Goal: Information Seeking & Learning: Check status

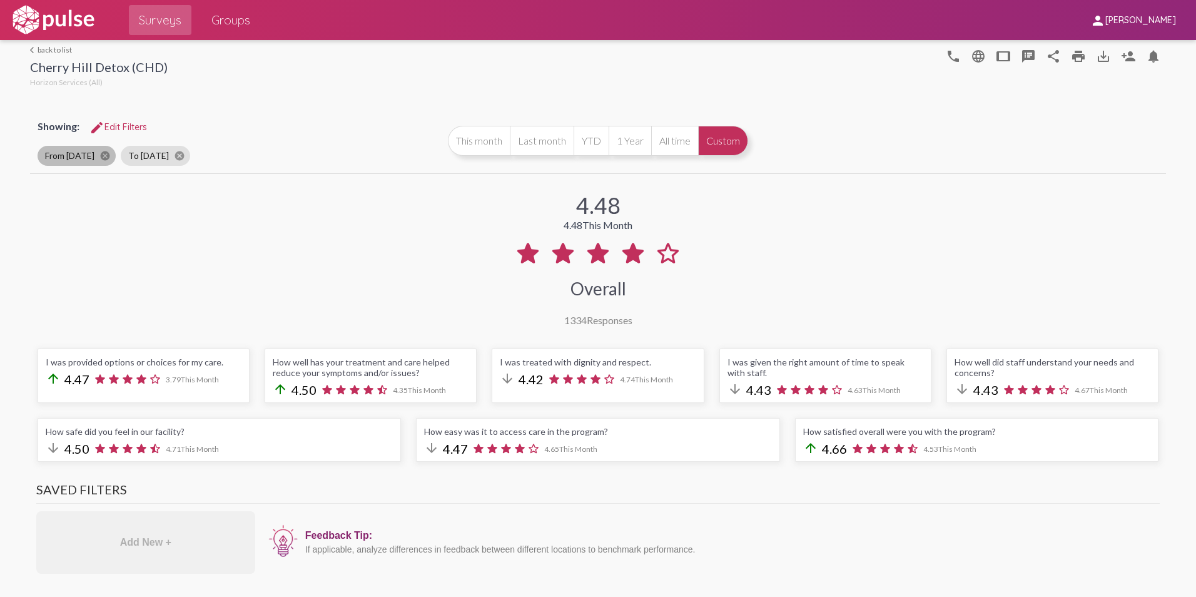
click at [69, 156] on mat-chip "From [DATE] cancel" at bounding box center [77, 156] width 78 height 20
click at [59, 155] on mat-chip "From [DATE] cancel" at bounding box center [77, 156] width 78 height 20
click at [711, 143] on button "Custom" at bounding box center [723, 141] width 50 height 30
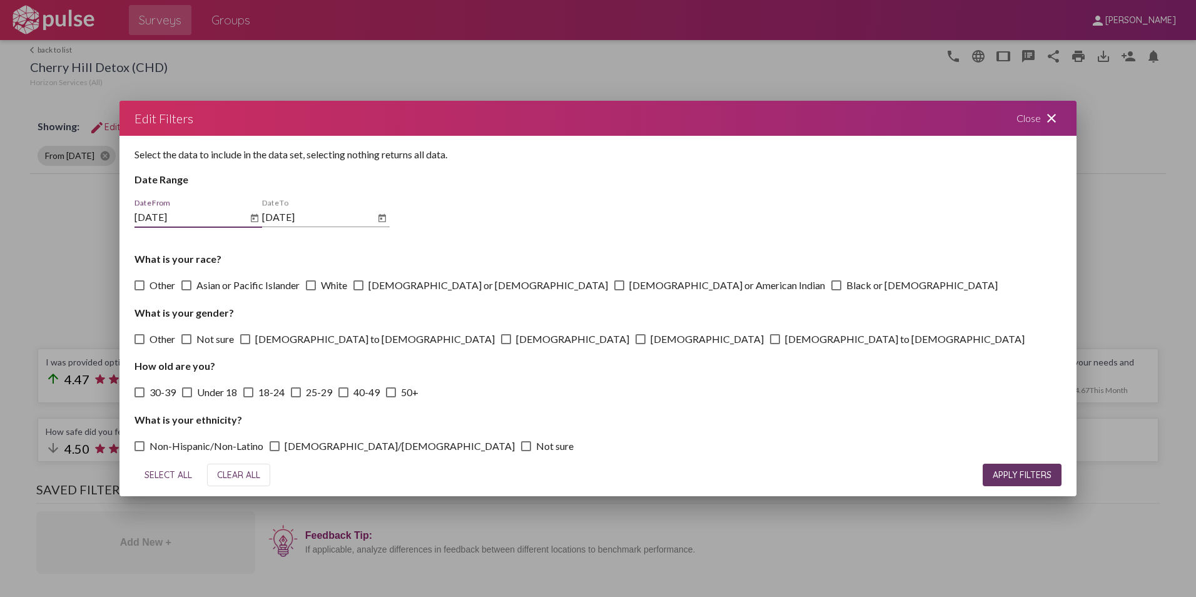
click at [175, 216] on input "[DATE]" at bounding box center [190, 216] width 113 height 11
click at [250, 222] on icon "Open calendar" at bounding box center [255, 218] width 10 height 15
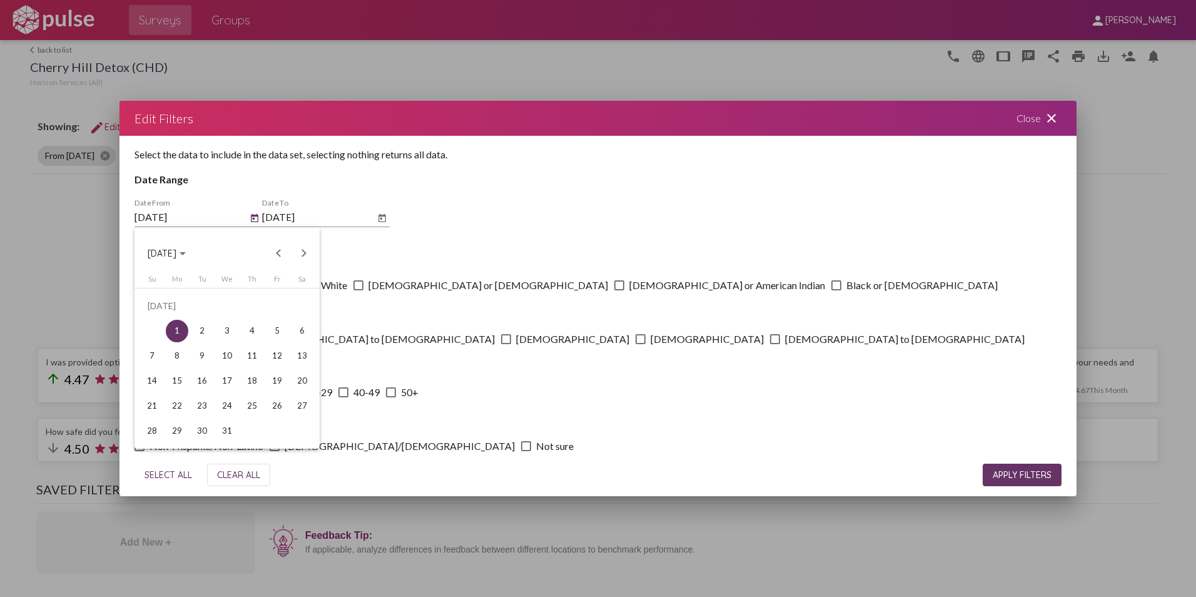
click at [186, 254] on span "[DATE]" at bounding box center [167, 252] width 38 height 11
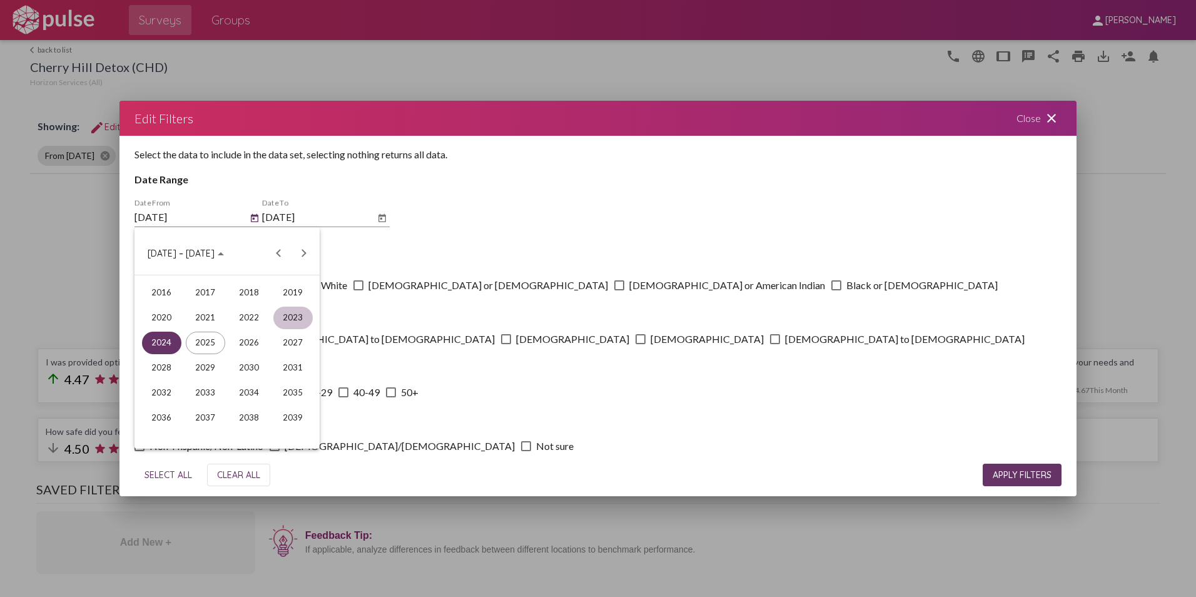
click at [298, 319] on div "2023" at bounding box center [292, 318] width 39 height 23
click at [241, 342] on div "[DATE]" at bounding box center [249, 343] width 39 height 23
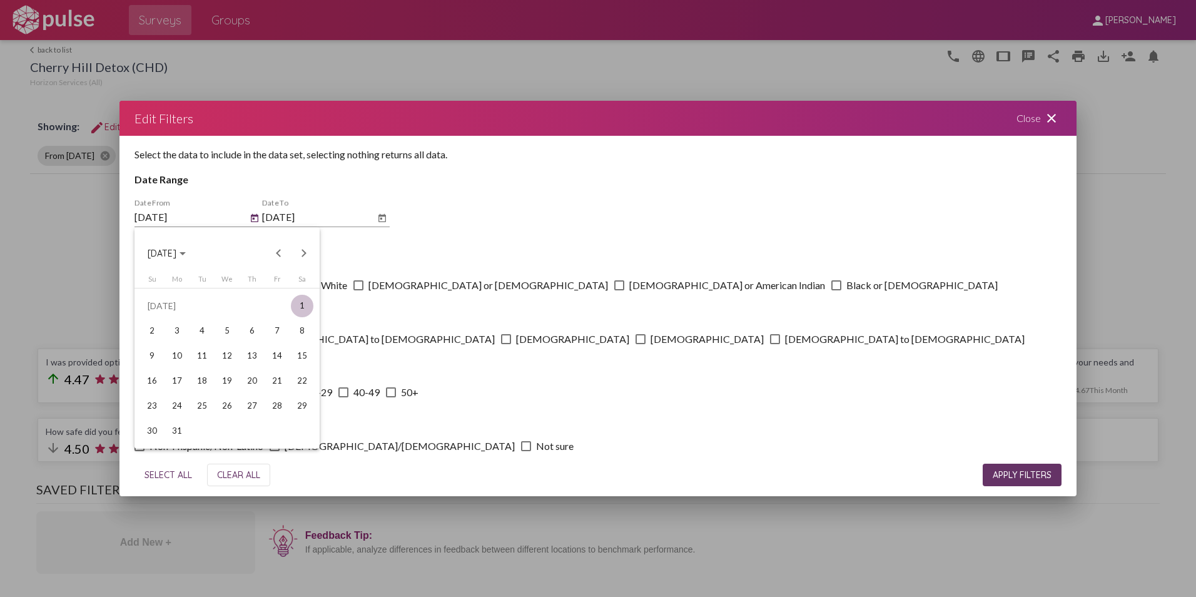
click at [304, 305] on div "1" at bounding box center [302, 306] width 23 height 23
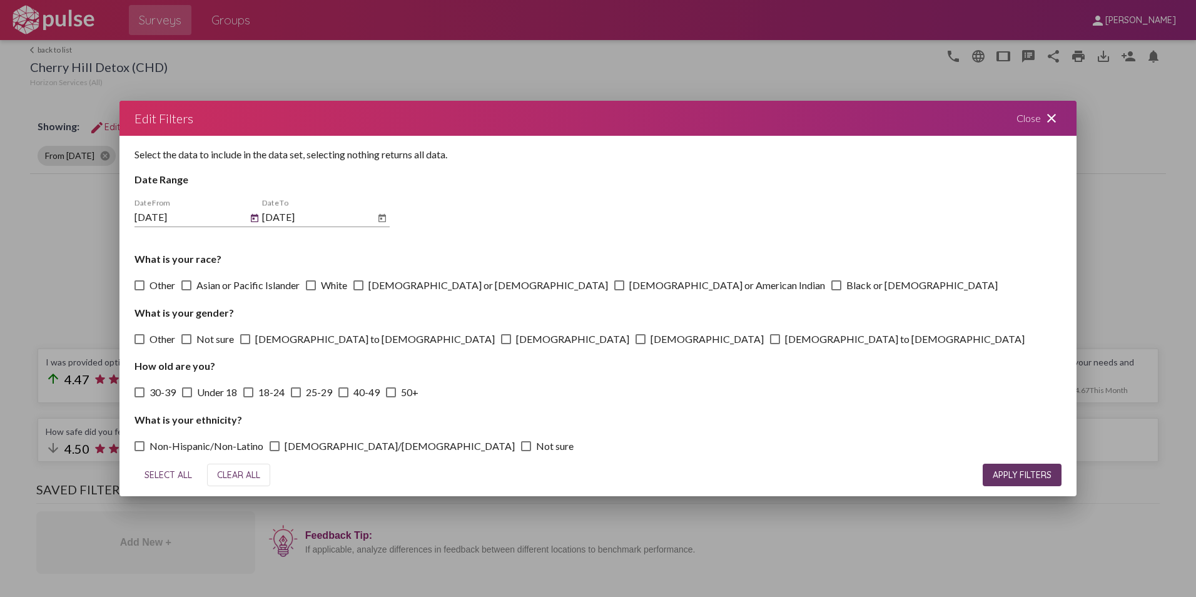
type input "[DATE]"
click at [384, 216] on icon "Open calendar" at bounding box center [382, 217] width 8 height 8
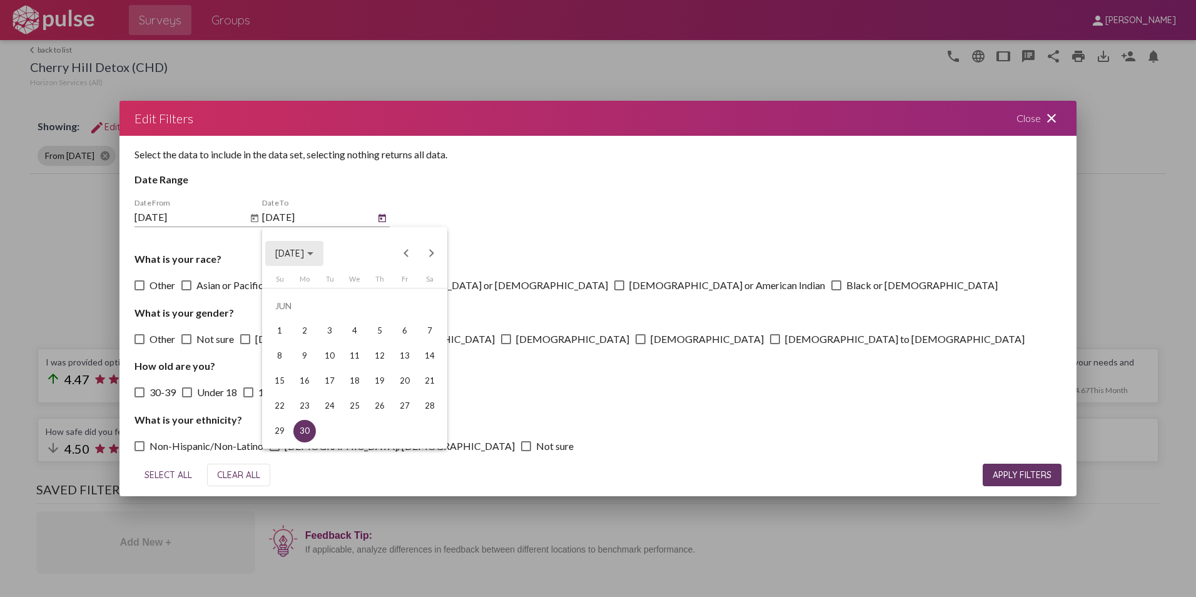
click at [304, 256] on span "[DATE]" at bounding box center [289, 253] width 29 height 11
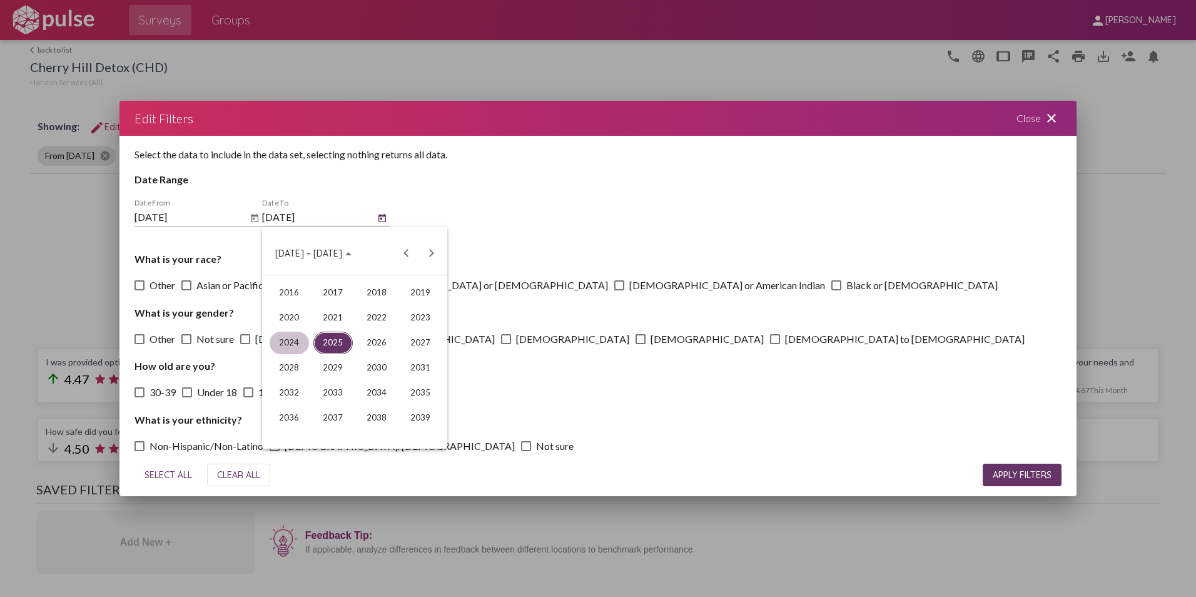
click at [292, 344] on div "2024" at bounding box center [289, 343] width 39 height 23
click at [337, 343] on div "JUN" at bounding box center [332, 343] width 39 height 23
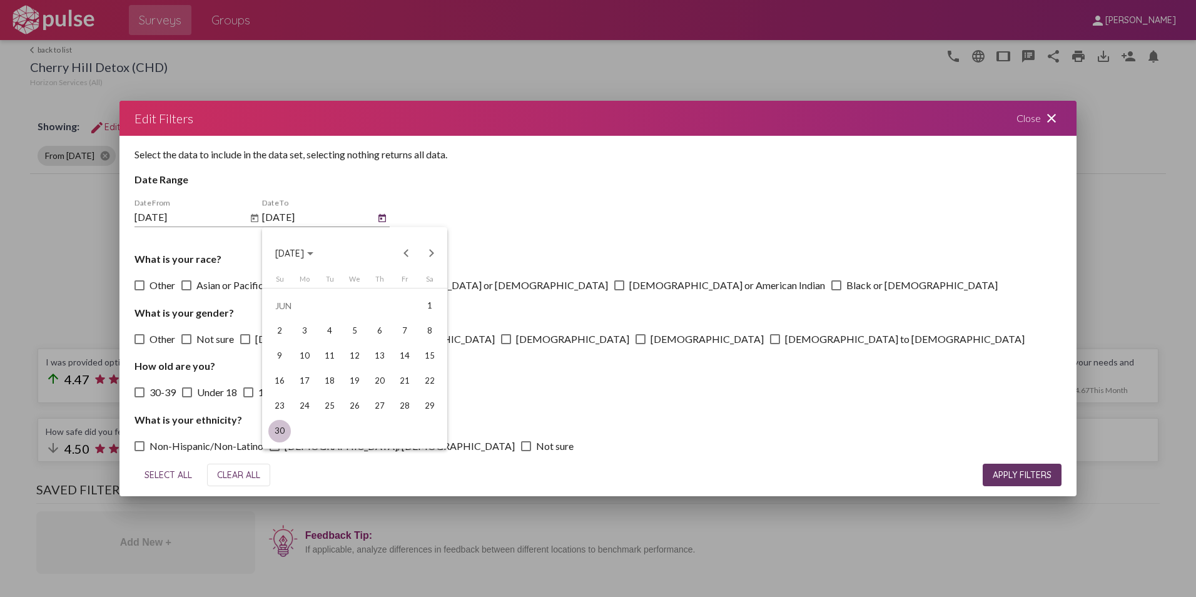
click at [278, 434] on div "30" at bounding box center [279, 431] width 23 height 23
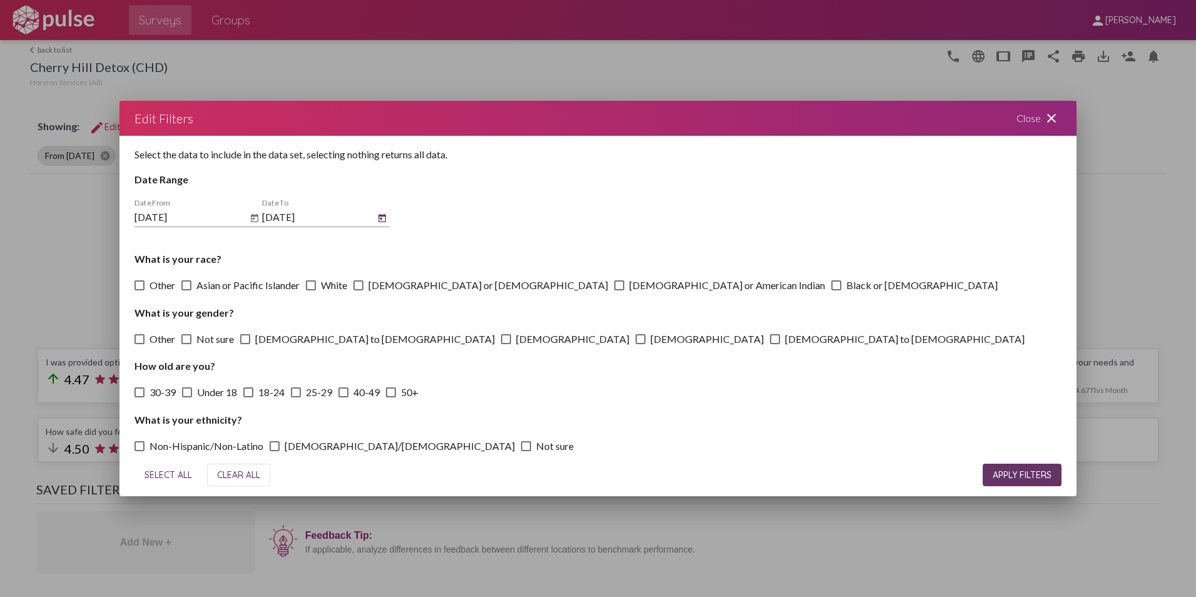
type input "[DATE]"
click at [1012, 475] on span "APPLY FILTERS" at bounding box center [1022, 474] width 59 height 11
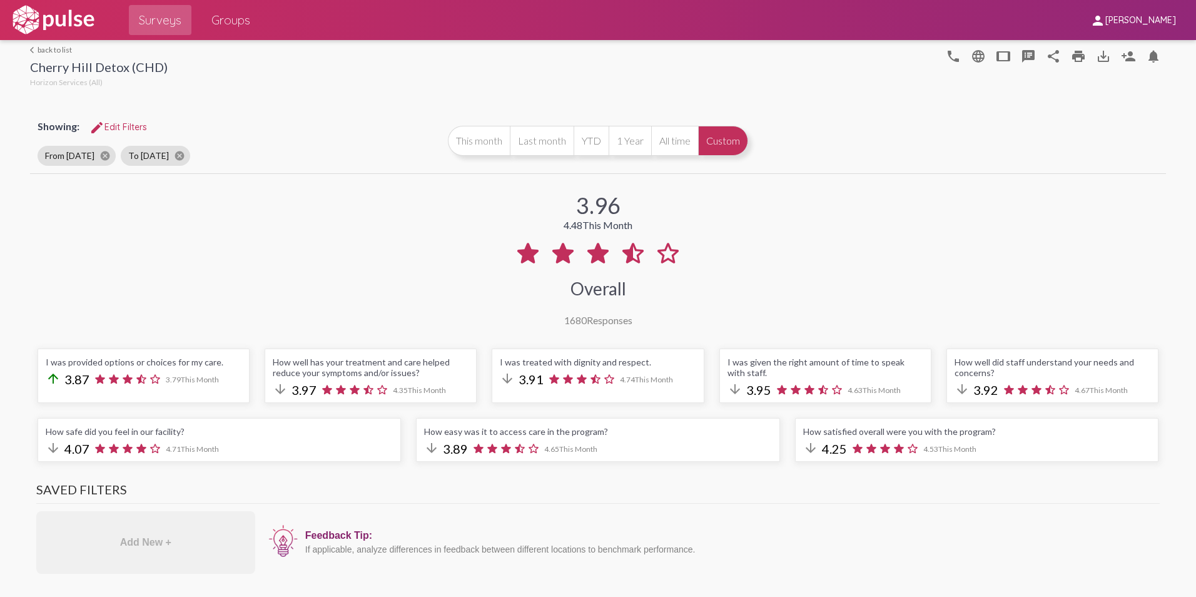
click at [48, 53] on link "arrow_back_ios back to list" at bounding box center [99, 49] width 138 height 9
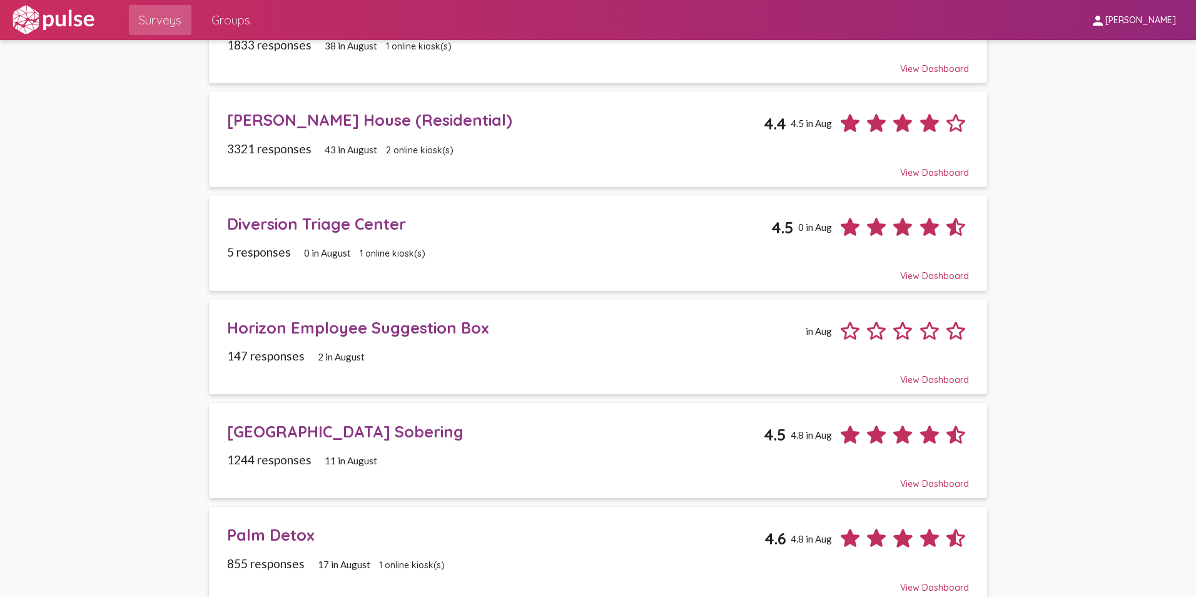
scroll to position [470, 0]
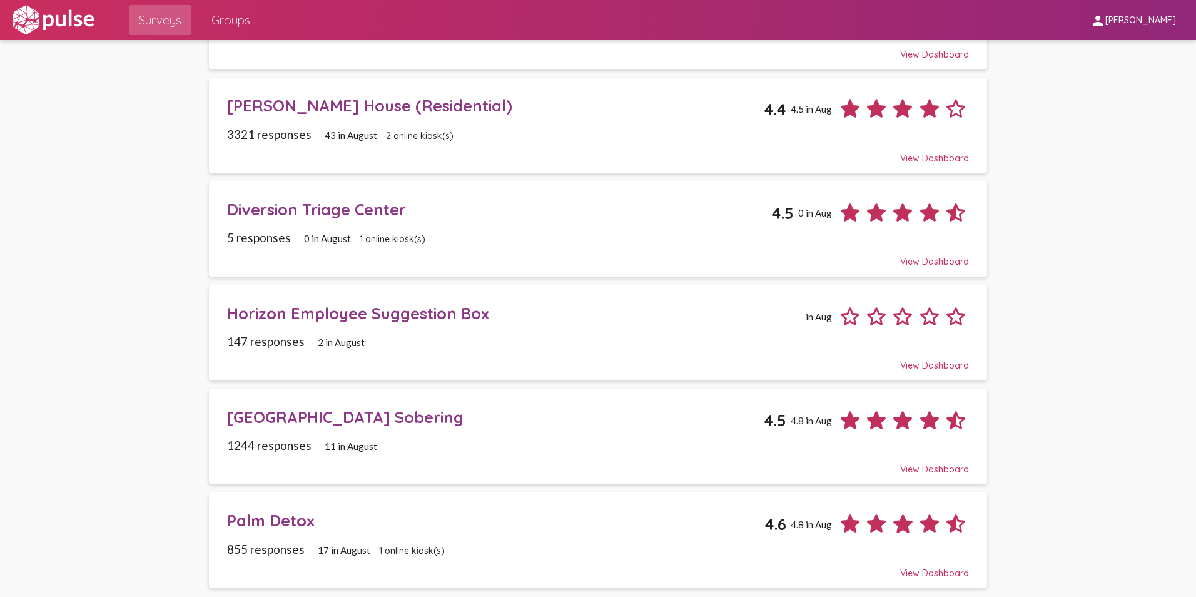
click at [273, 521] on div "Palm Detox" at bounding box center [496, 519] width 538 height 19
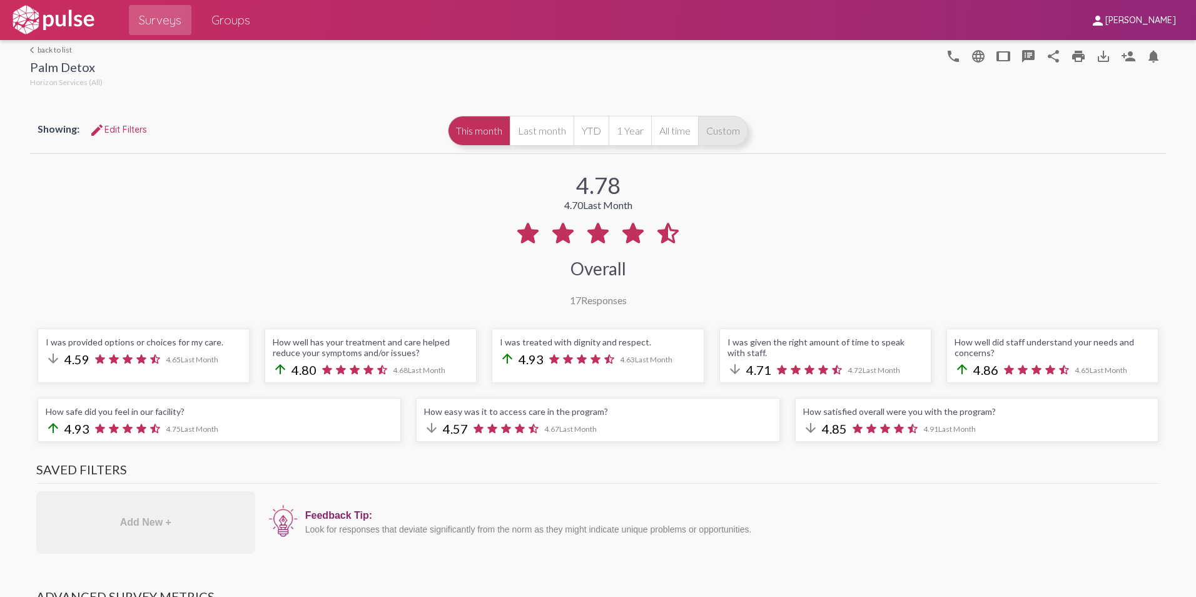
click at [720, 131] on button "Custom" at bounding box center [723, 131] width 50 height 30
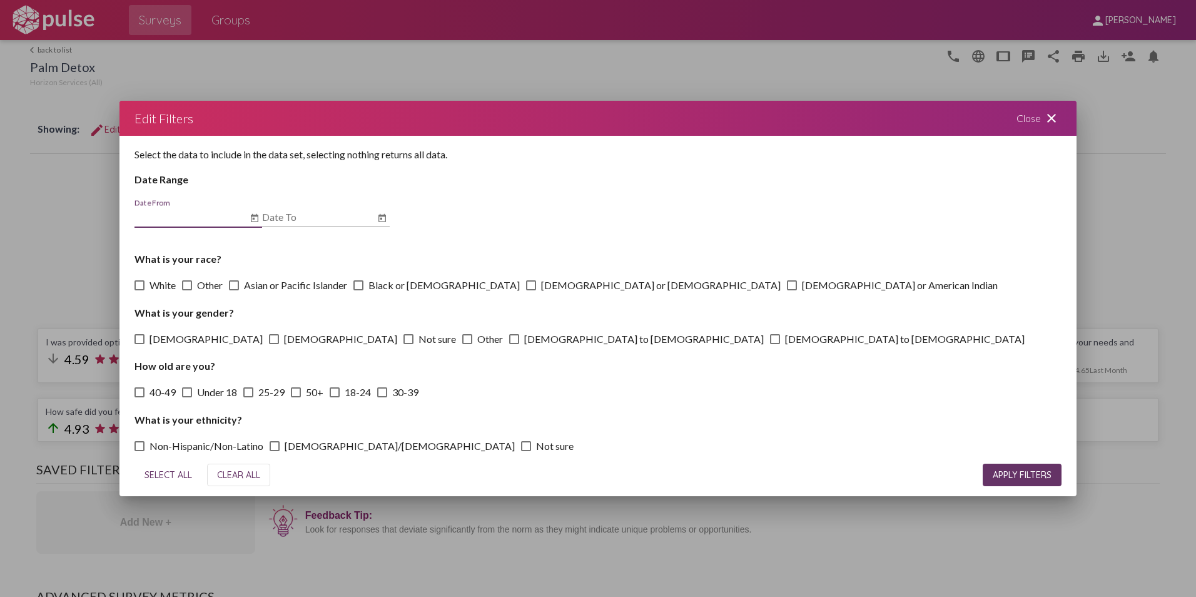
click at [250, 220] on button "Open calendar" at bounding box center [254, 218] width 15 height 15
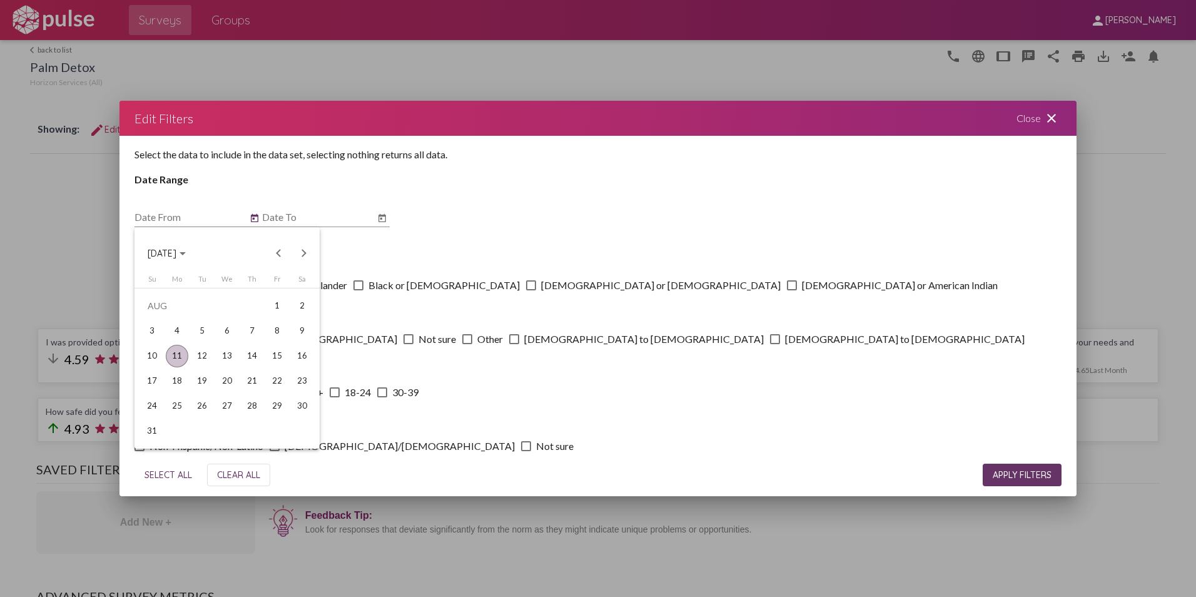
click at [186, 253] on div "Choose month and year" at bounding box center [183, 253] width 6 height 3
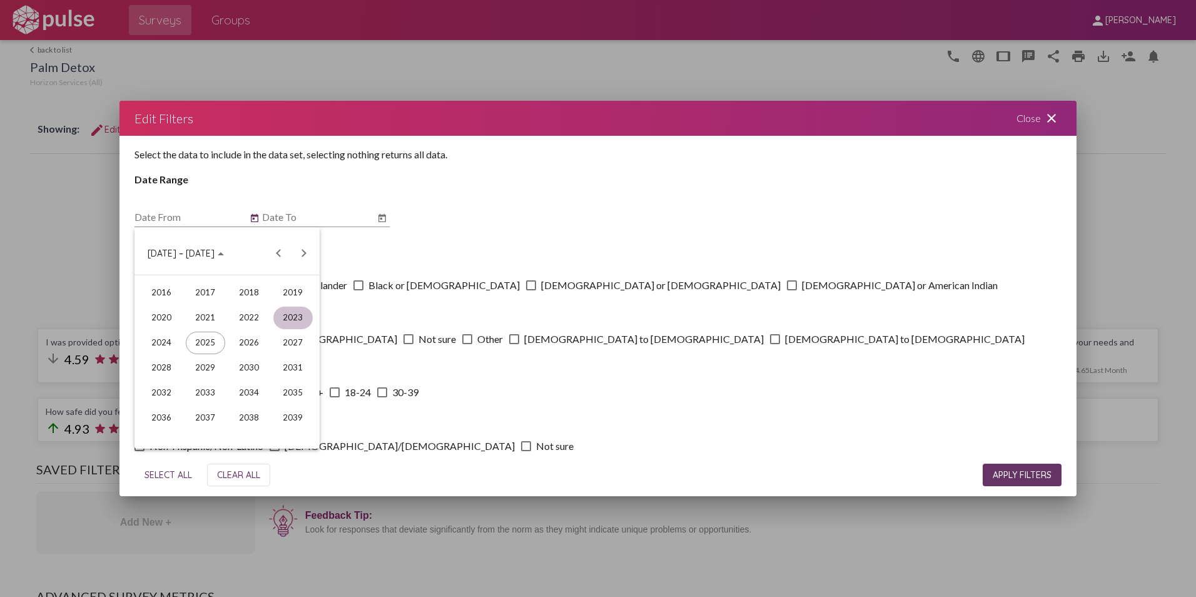
click at [284, 328] on div "2023" at bounding box center [292, 318] width 39 height 23
click at [253, 345] on div "[DATE]" at bounding box center [249, 343] width 39 height 23
click at [295, 308] on div "1" at bounding box center [302, 306] width 23 height 23
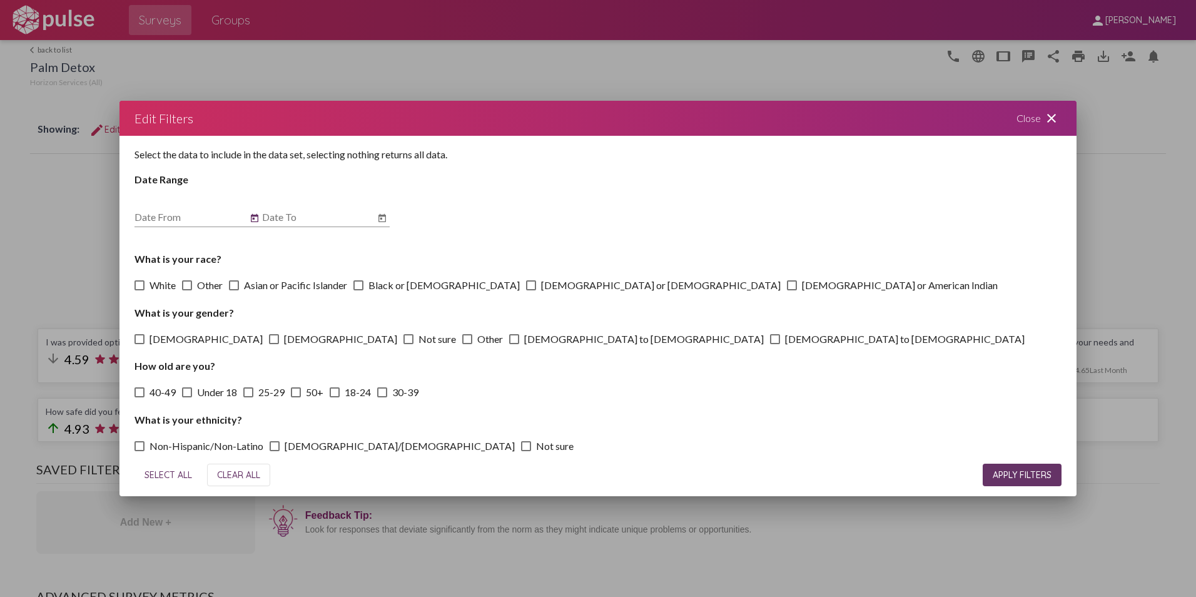
type input "[DATE]"
click at [380, 217] on icon "Open calendar" at bounding box center [382, 218] width 10 height 15
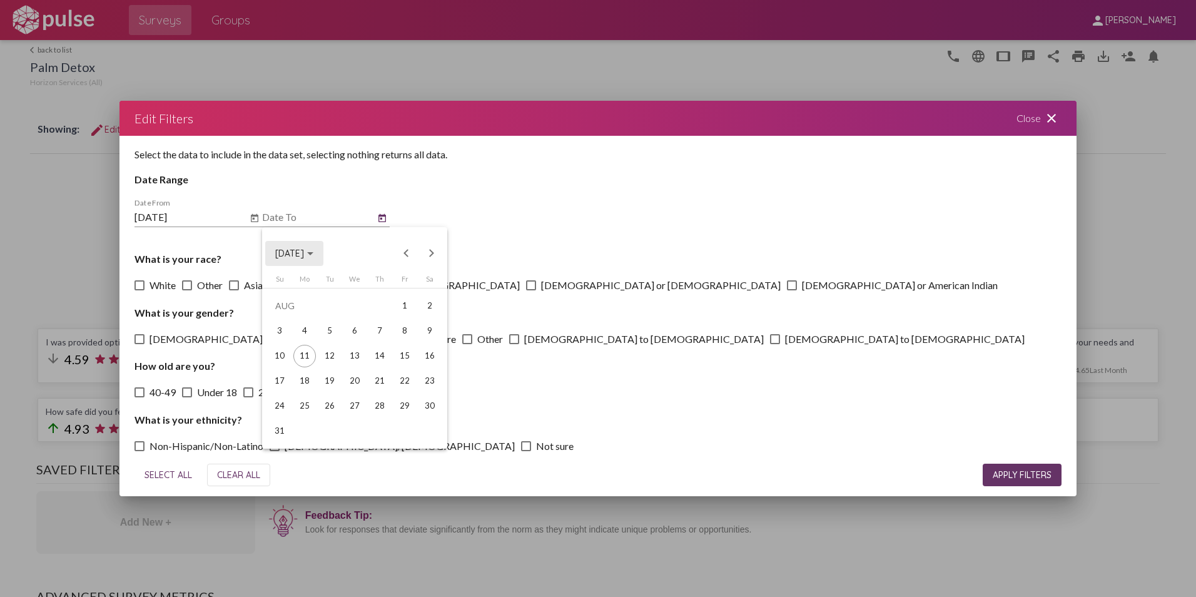
click at [318, 260] on button "[DATE]" at bounding box center [294, 253] width 58 height 25
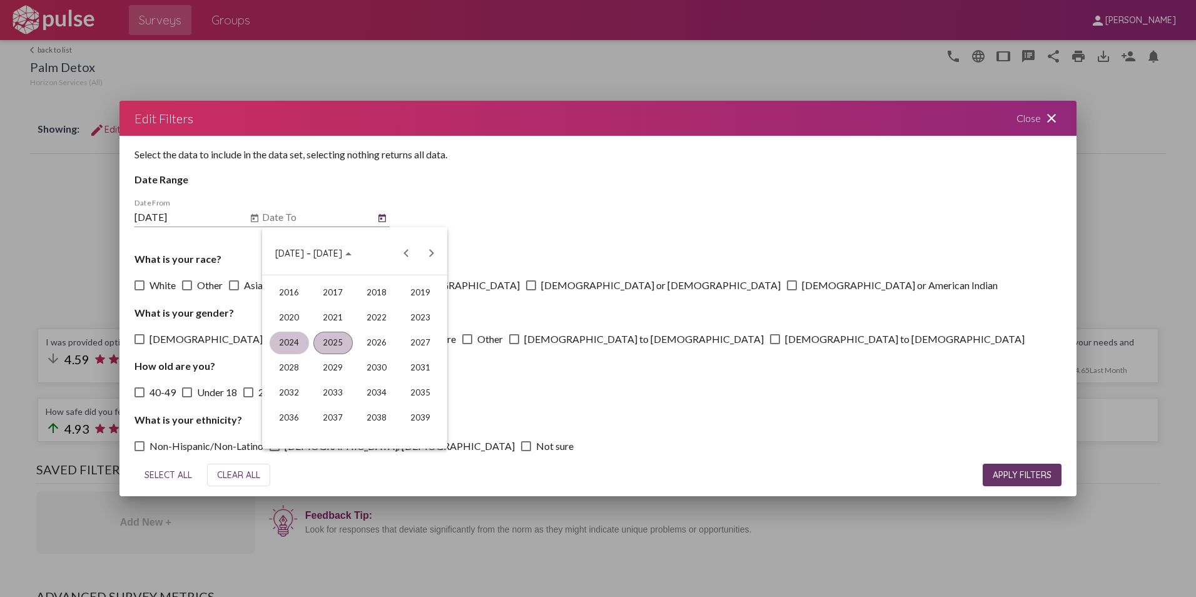
click at [294, 347] on div "2024" at bounding box center [289, 343] width 39 height 23
click at [337, 350] on div "JUN" at bounding box center [332, 343] width 39 height 23
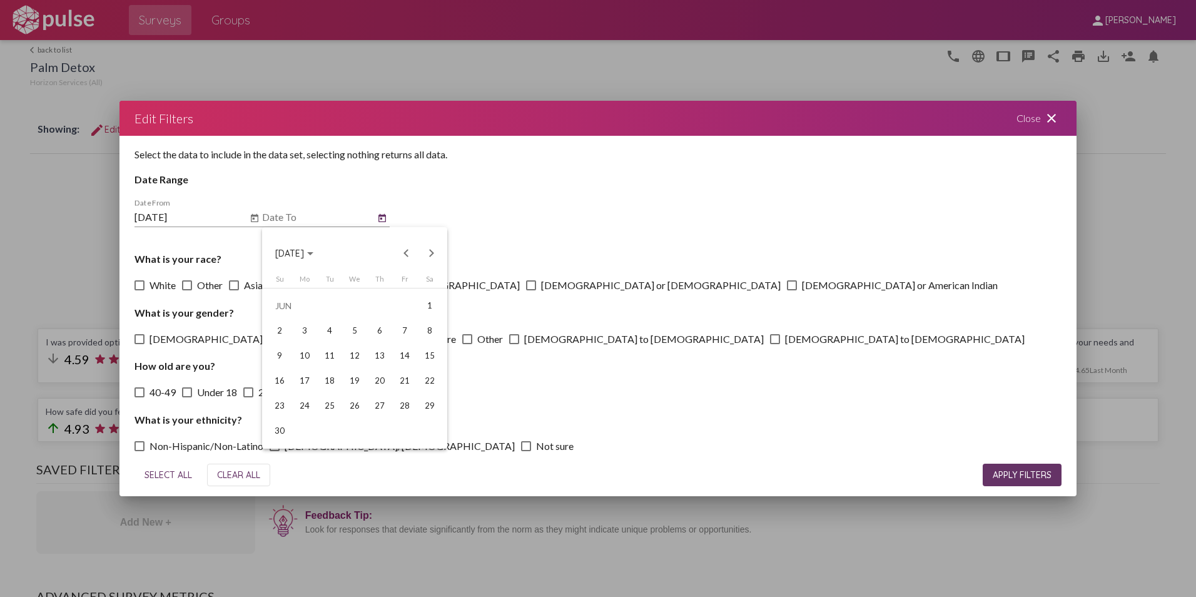
drag, startPoint x: 281, startPoint y: 429, endPoint x: 287, endPoint y: 426, distance: 7.0
click at [281, 429] on div "30" at bounding box center [279, 431] width 23 height 23
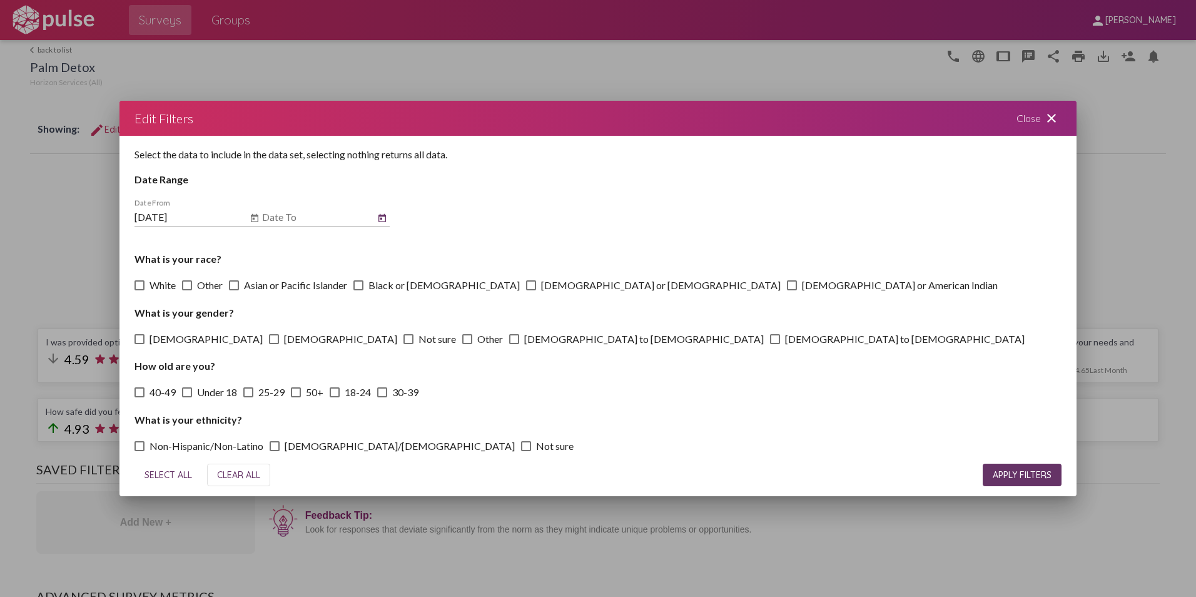
type input "[DATE]"
click at [1029, 475] on span "APPLY FILTERS" at bounding box center [1022, 474] width 59 height 11
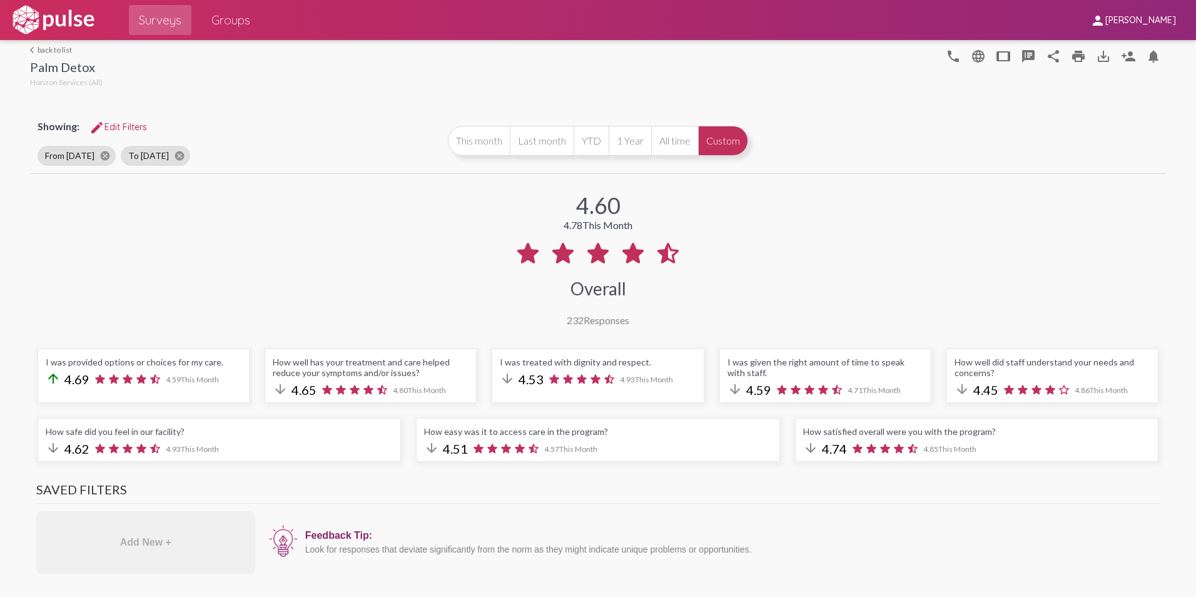
click at [51, 52] on link "arrow_back_ios back to list" at bounding box center [66, 49] width 73 height 9
